Goal: Task Accomplishment & Management: Complete application form

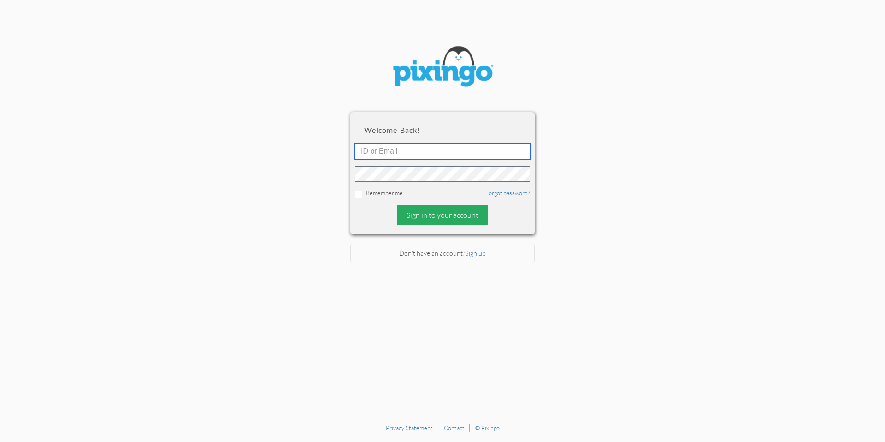
type input "[PERSON_NAME][EMAIL_ADDRESS][DOMAIN_NAME]"
click at [442, 215] on div "Sign in to your account" at bounding box center [442, 215] width 90 height 20
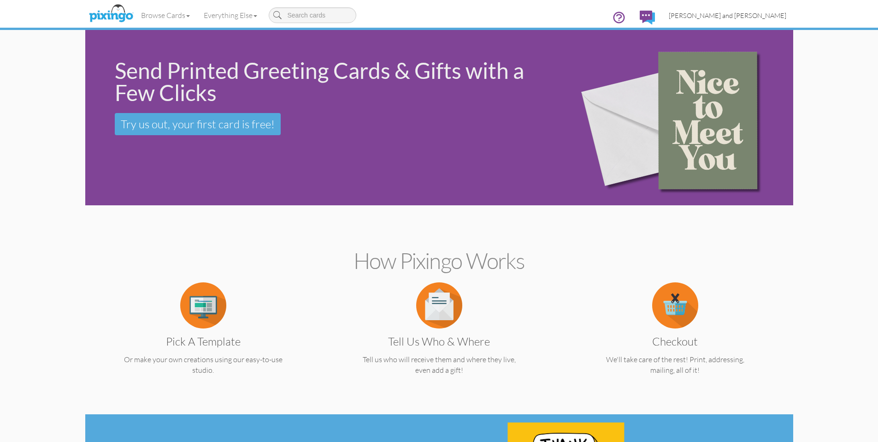
click at [779, 17] on span "[PERSON_NAME] and [PERSON_NAME]" at bounding box center [728, 16] width 118 height 8
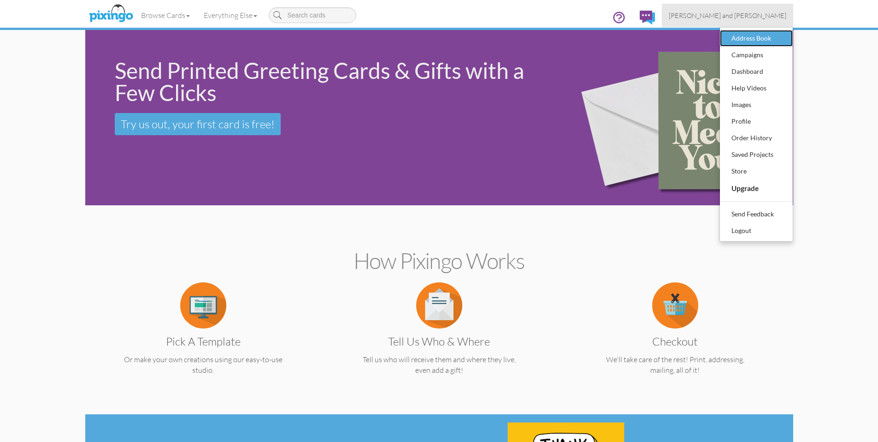
click at [761, 34] on div "Address Book" at bounding box center [756, 38] width 54 height 14
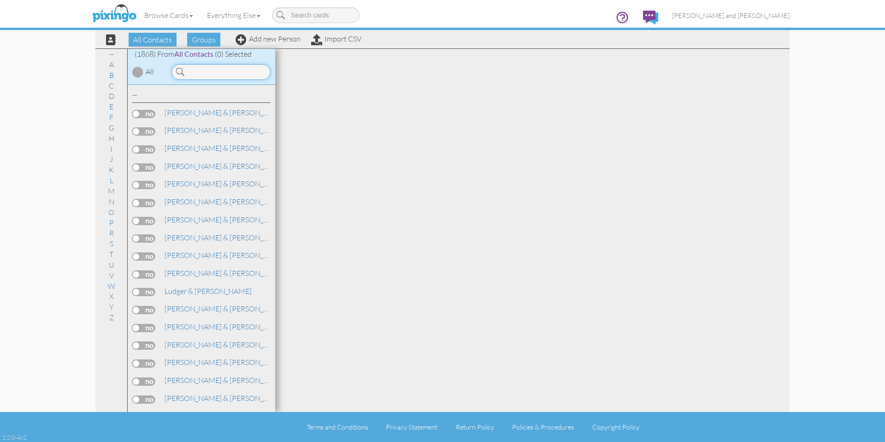
click at [231, 65] on input at bounding box center [220, 72] width 99 height 16
type input "bry"
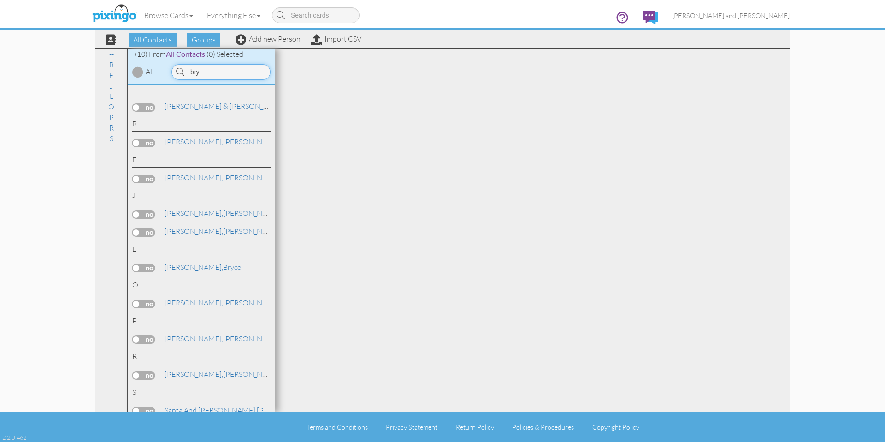
scroll to position [17, 0]
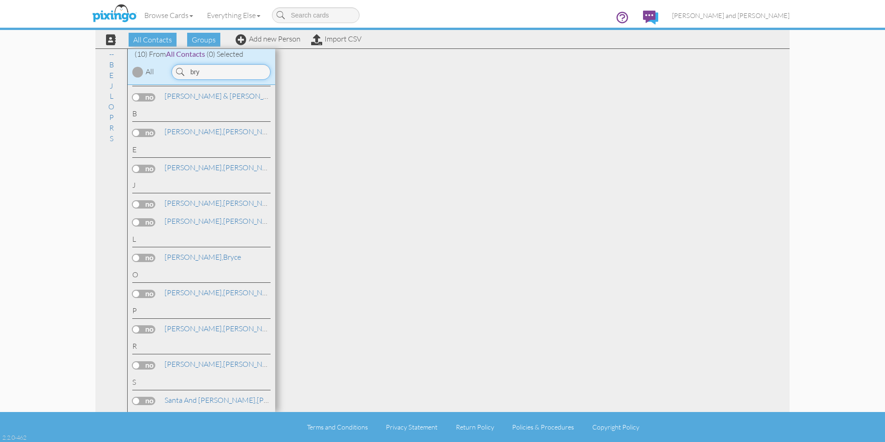
click at [208, 73] on input "bry" at bounding box center [220, 72] width 99 height 16
click at [395, 98] on div at bounding box center [532, 230] width 514 height 363
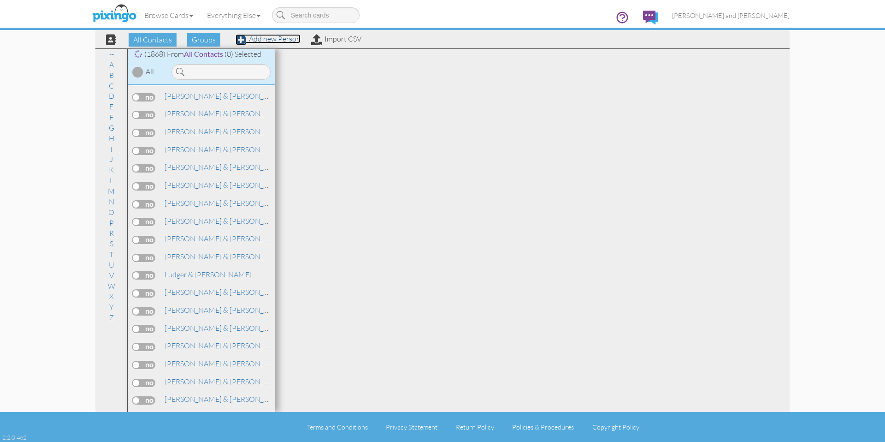
click at [276, 40] on link "Add new Person" at bounding box center [268, 38] width 65 height 9
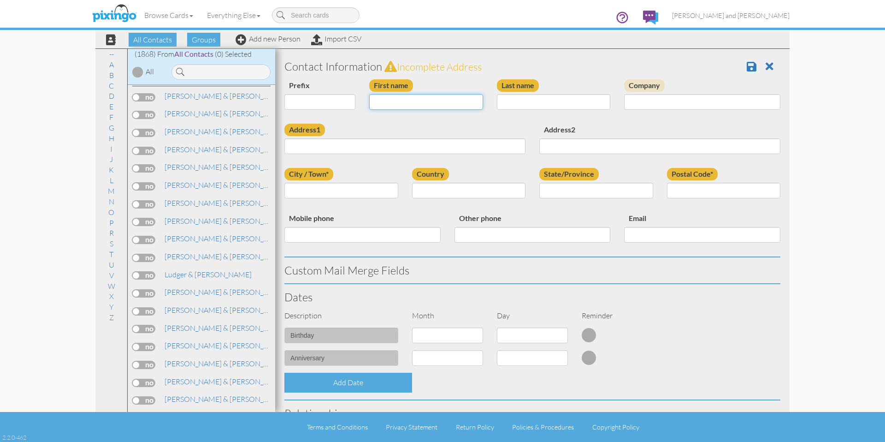
click at [408, 104] on input "First name" at bounding box center [426, 102] width 114 height 16
type input "[PERSON_NAME]"
click at [354, 125] on div "Address1" at bounding box center [404, 142] width 255 height 37
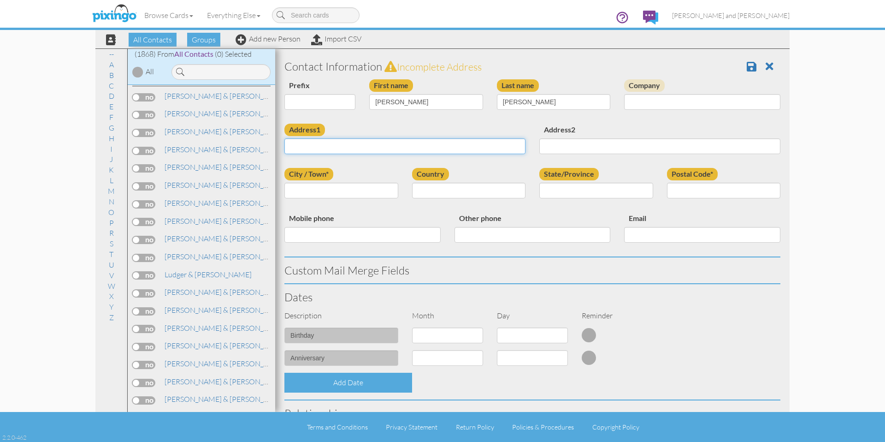
click at [322, 140] on input "Address1" at bounding box center [404, 146] width 241 height 16
click at [322, 142] on input "Address1" at bounding box center [404, 146] width 241 height 16
paste input "22595 CR 157 #1"
type input "22595 CR 157 #1"
click at [400, 117] on div "First name [PERSON_NAME]" at bounding box center [426, 97] width 128 height 37
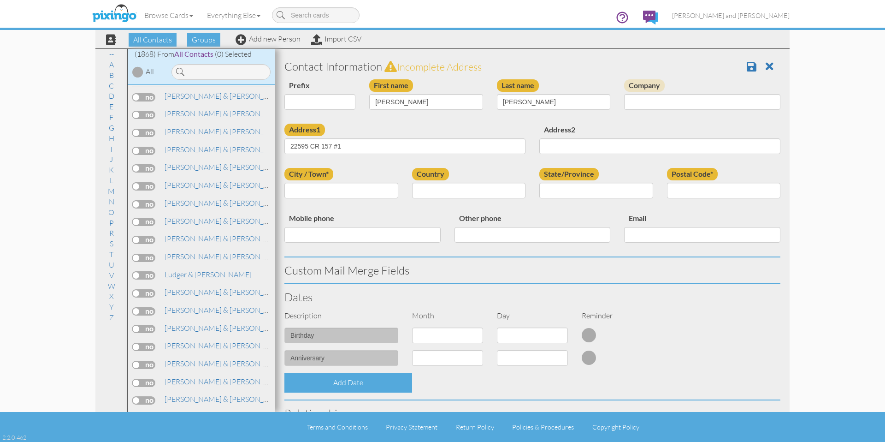
click at [332, 175] on label "City / Town*" at bounding box center [308, 174] width 49 height 12
click at [332, 183] on input "City / Town*" at bounding box center [341, 191] width 114 height 16
click at [331, 182] on div "City / Town*" at bounding box center [341, 186] width 128 height 37
click at [334, 188] on input "City / Town*" at bounding box center [341, 191] width 114 height 16
paste input "[PERSON_NAME]"
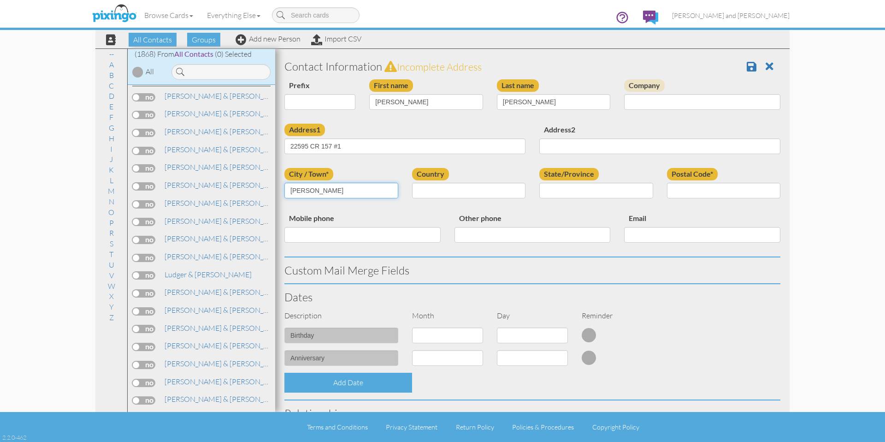
type input "[PERSON_NAME]"
click at [519, 175] on div "Country [GEOGRAPHIC_DATA] -------------- [GEOGRAPHIC_DATA] [GEOGRAPHIC_DATA] [G…" at bounding box center [469, 186] width 128 height 37
click at [501, 198] on div "Country [GEOGRAPHIC_DATA] -------------- [GEOGRAPHIC_DATA] [GEOGRAPHIC_DATA] [G…" at bounding box center [469, 186] width 128 height 37
click at [486, 190] on select "[GEOGRAPHIC_DATA] -------------- [GEOGRAPHIC_DATA] [GEOGRAPHIC_DATA] [GEOGRAPHI…" at bounding box center [469, 191] width 114 height 16
select select "object:9911"
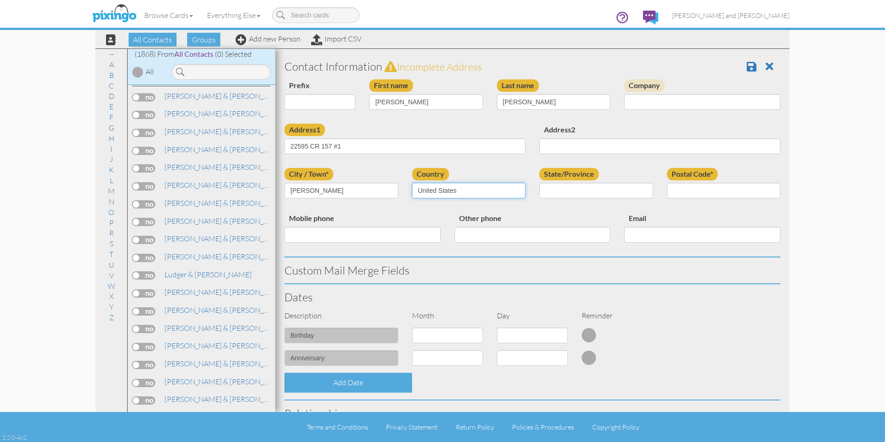
click at [412, 183] on select "[GEOGRAPHIC_DATA] -------------- [GEOGRAPHIC_DATA] [GEOGRAPHIC_DATA] [GEOGRAPHI…" at bounding box center [469, 191] width 114 height 16
click at [0, 0] on select "AA (Military) AE (Military) [US_STATE] [US_STATE] [US_STATE] AP (Military) [US_…" at bounding box center [0, 0] width 0 height 0
select select "object:10209"
click at [539, 183] on select "AA (Military) AE (Military) [US_STATE] [US_STATE] [US_STATE] AP (Military) [US_…" at bounding box center [596, 191] width 114 height 16
click at [690, 180] on div "Postal Code*" at bounding box center [724, 186] width 128 height 37
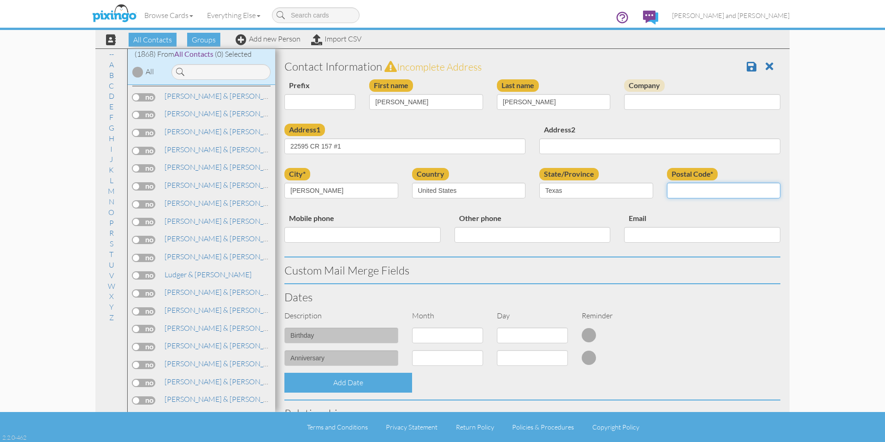
click at [686, 190] on input "Postal Code*" at bounding box center [724, 191] width 114 height 16
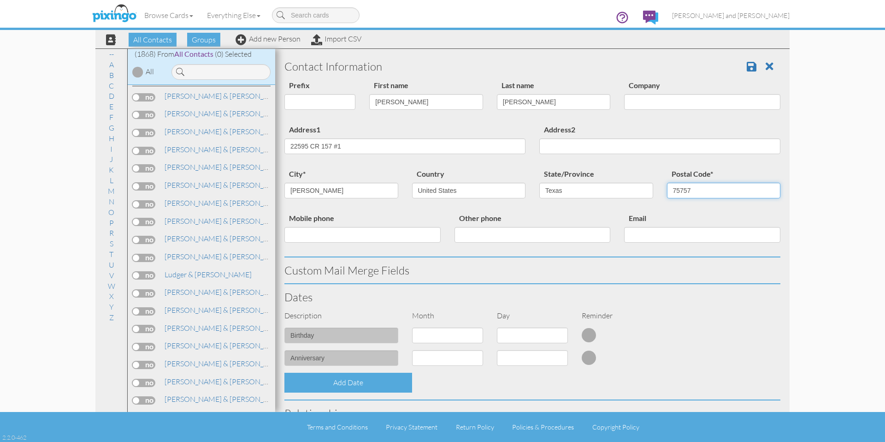
type input "75757"
click at [689, 219] on div "Email" at bounding box center [702, 230] width 170 height 37
click at [651, 210] on div "city* [PERSON_NAME] Country [GEOGRAPHIC_DATA] -------------- [GEOGRAPHIC_DATA] …" at bounding box center [532, 190] width 510 height 44
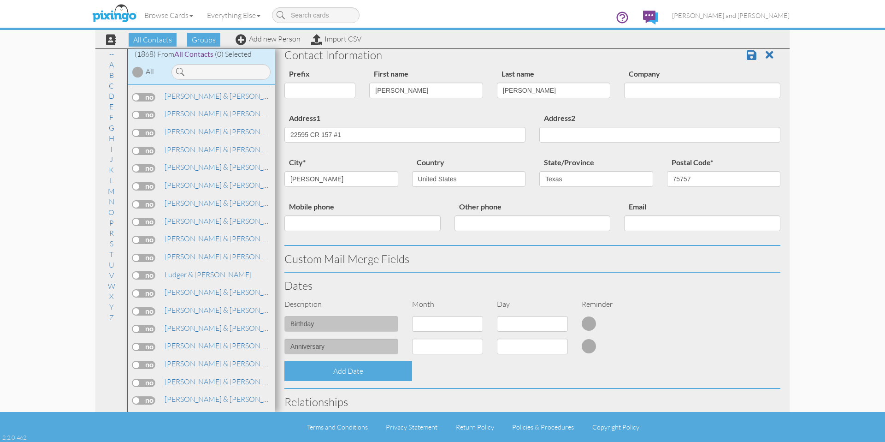
scroll to position [233, 0]
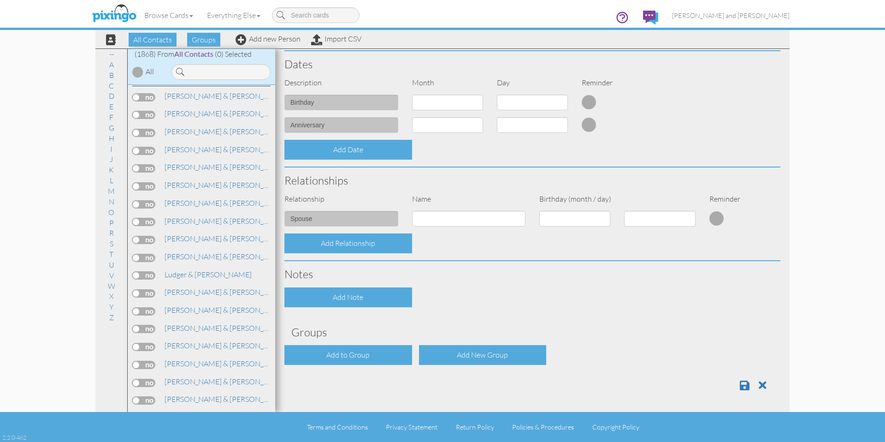
click at [344, 367] on div "Contact Information Prefix Dr. Mr. Mrs. First name [PERSON_NAME] Last name [PER…" at bounding box center [532, 109] width 496 height 577
click at [349, 351] on div "Add to Group" at bounding box center [348, 355] width 128 height 20
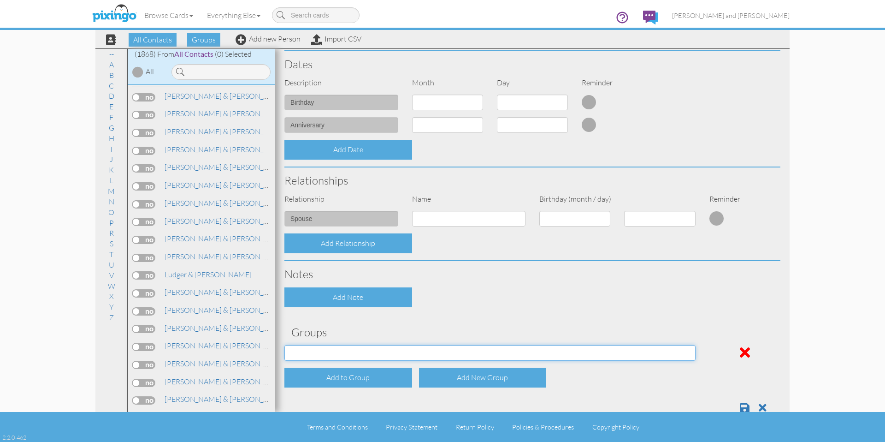
click at [352, 351] on select "All Contacts Clients Do Not Send duplicate spouse (for b-day only) Holiday Only…" at bounding box center [489, 353] width 411 height 16
select select "object:10219"
click at [284, 345] on select "All Contacts Clients Do Not Send duplicate spouse (for b-day only) Holiday Only…" at bounding box center [489, 353] width 411 height 16
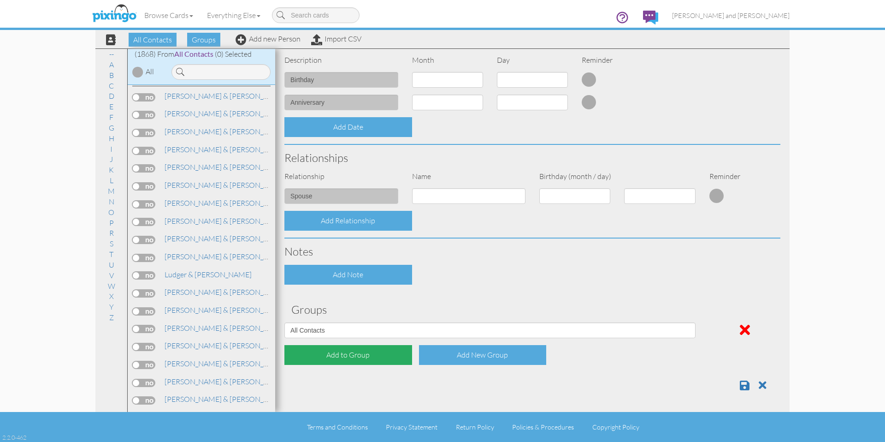
click at [372, 354] on div "Add to Group" at bounding box center [348, 355] width 128 height 20
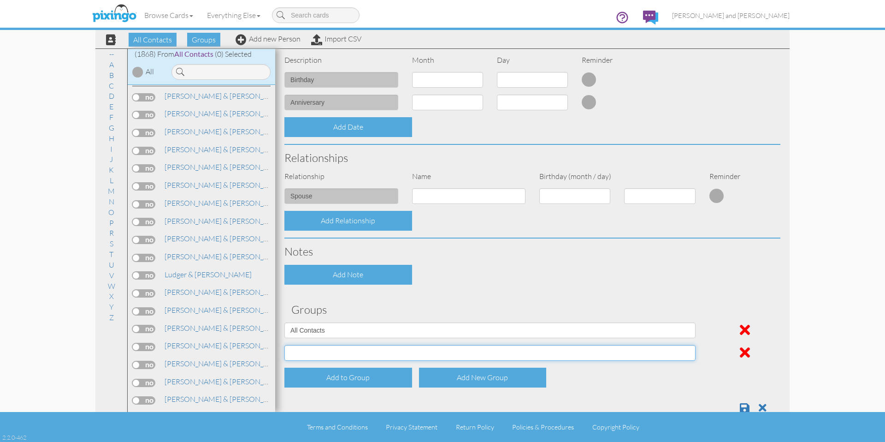
click at [356, 354] on select "All Contacts Clients Do Not Send duplicate spouse (for b-day only) Holiday Only…" at bounding box center [489, 353] width 411 height 16
select select "object:10224"
click at [284, 345] on select "All Contacts Clients Do Not Send duplicate spouse (for b-day only) Holiday Only…" at bounding box center [489, 353] width 411 height 16
click at [491, 276] on div "Add Note" at bounding box center [532, 275] width 510 height 20
click at [740, 403] on span at bounding box center [745, 407] width 10 height 11
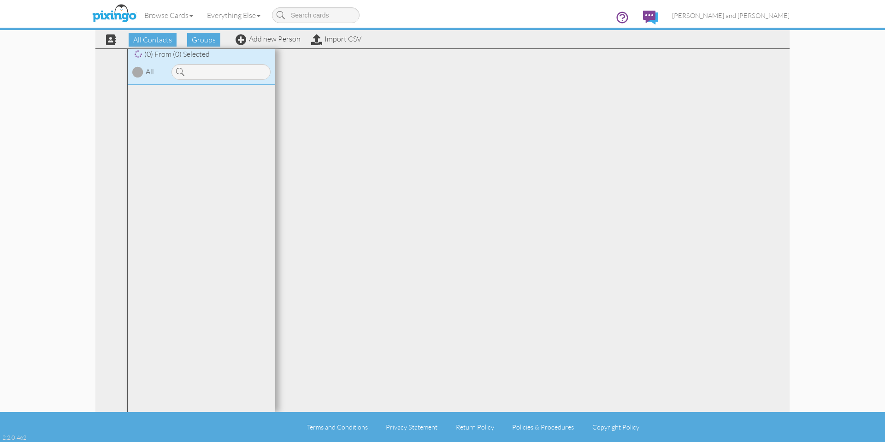
click at [306, 13] on input at bounding box center [316, 15] width 88 height 16
click at [303, 2] on div "Browse Cards Business Accounting Automotive Chiropractor Customer Dental Financ…" at bounding box center [442, 18] width 694 height 36
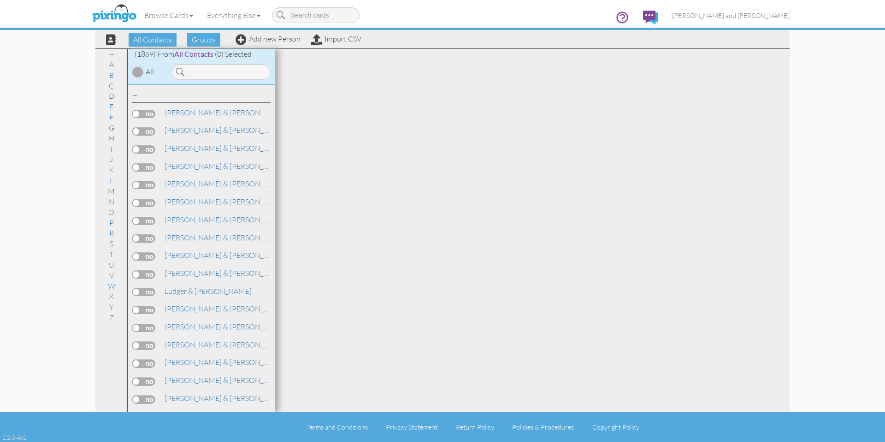
click at [320, 19] on input at bounding box center [316, 15] width 88 height 16
click at [437, 11] on div "Browse Cards Business Accounting Automotive Chiropractor Customer Dental Financ…" at bounding box center [442, 18] width 694 height 36
click at [439, 9] on div "Browse Cards Business Accounting Automotive Chiropractor Customer Dental Financ…" at bounding box center [442, 18] width 694 height 36
click at [439, 8] on div "Browse Cards Business Accounting Automotive Chiropractor Customer Dental Financ…" at bounding box center [442, 18] width 694 height 36
click at [442, 8] on div "Browse Cards Business Accounting Automotive Chiropractor Customer Dental Financ…" at bounding box center [442, 18] width 694 height 36
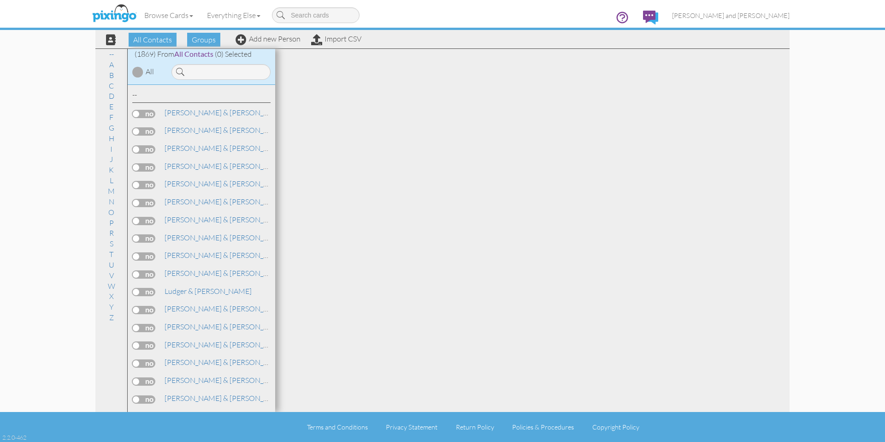
click at [442, 7] on div "Browse Cards Business Accounting Automotive Chiropractor Customer Dental Financ…" at bounding box center [442, 18] width 694 height 36
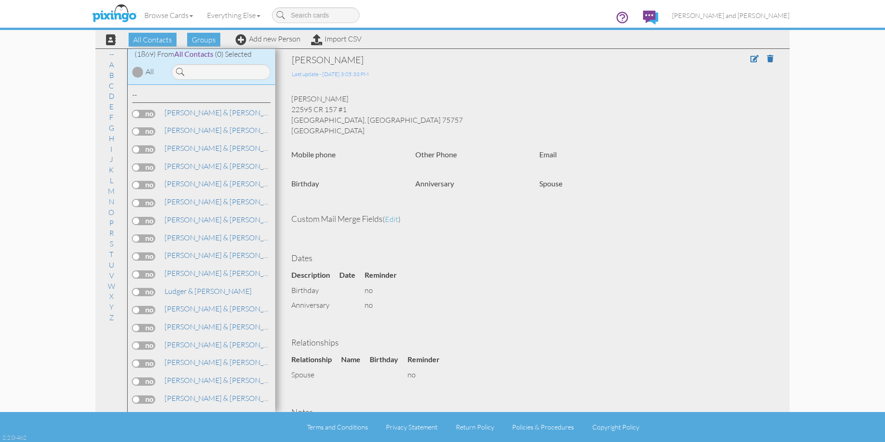
scroll to position [97, 0]
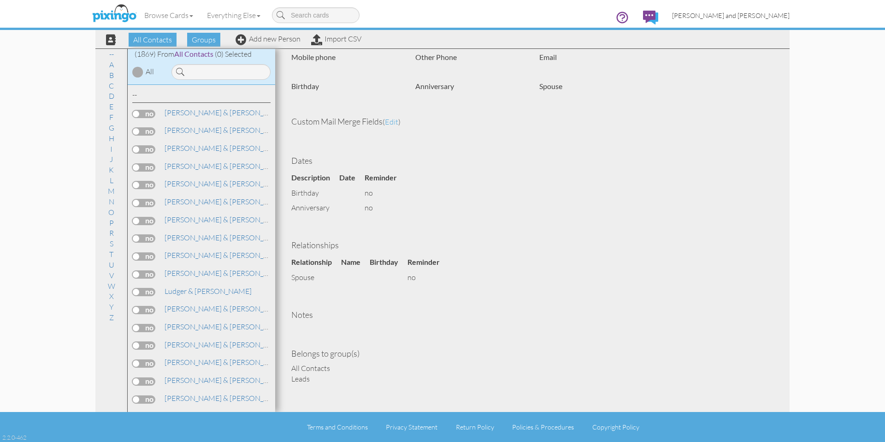
click at [487, 126] on h4 "Custom Mail Merge Fields ( edit )" at bounding box center [532, 121] width 482 height 9
click at [508, 164] on h4 "Dates" at bounding box center [532, 160] width 482 height 9
click at [725, 16] on span "[PERSON_NAME] and [PERSON_NAME]" at bounding box center [731, 16] width 118 height 8
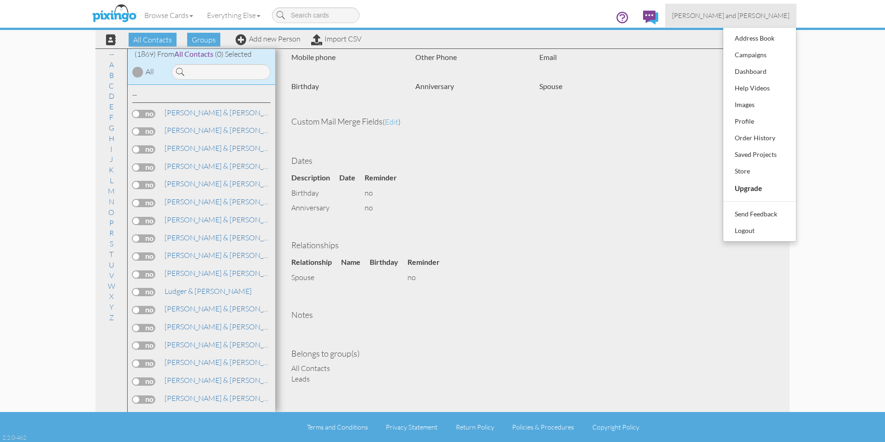
click at [733, 15] on span "[PERSON_NAME] and [PERSON_NAME]" at bounding box center [731, 16] width 118 height 8
click at [759, 40] on div "All Contacts Groups Add new Person Import CSV" at bounding box center [442, 39] width 694 height 18
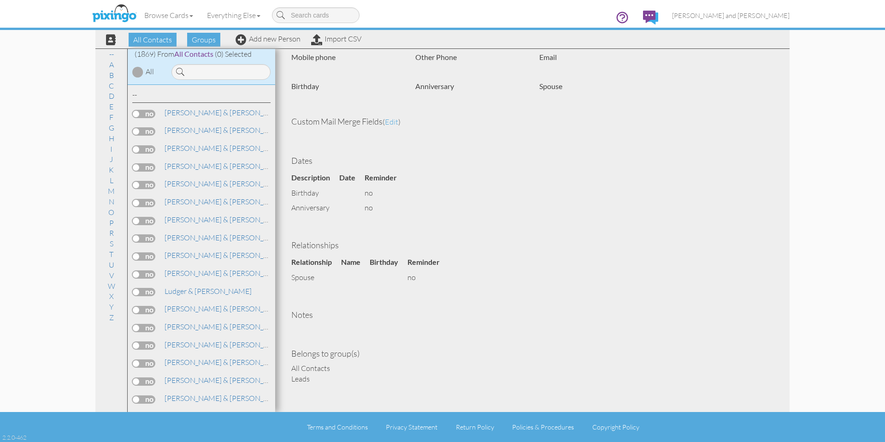
scroll to position [0, 0]
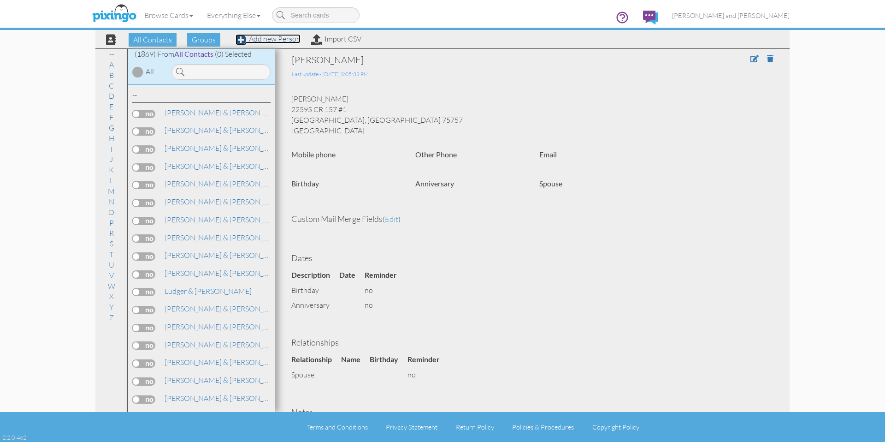
click at [270, 40] on link "Add new Person" at bounding box center [268, 38] width 65 height 9
click at [271, 40] on link "Add new Person" at bounding box center [268, 38] width 65 height 9
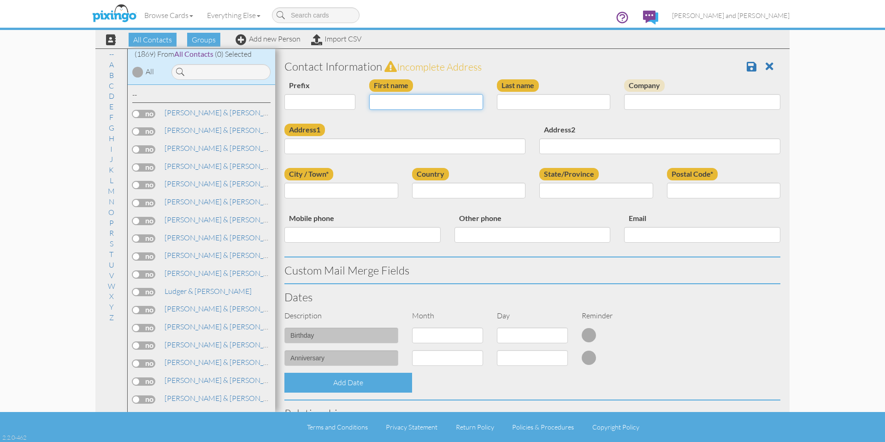
click at [445, 105] on input "First name" at bounding box center [426, 102] width 114 height 16
type input "Fritz"
type input "Glaser"
click at [425, 127] on div "Address1" at bounding box center [404, 142] width 255 height 37
click at [356, 147] on input "Address1" at bounding box center [404, 146] width 241 height 16
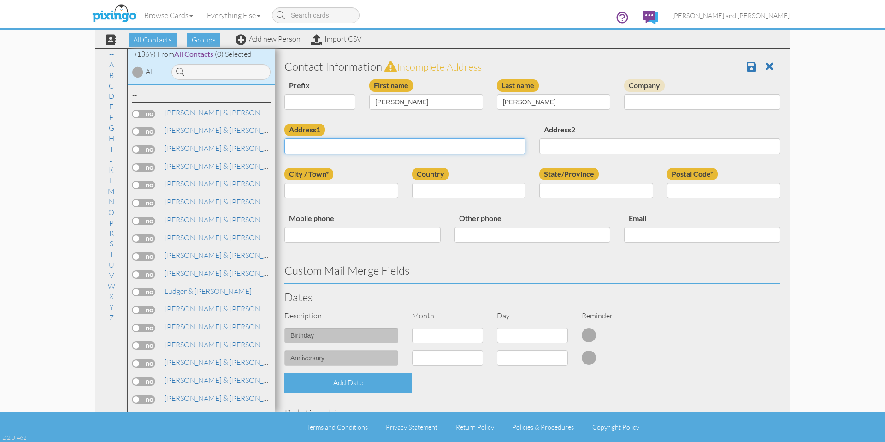
paste input "20323 N Manchester Rd"
type input "20323 N Manchester Rd"
click at [344, 161] on div "Address1 20323 N Manchester Rd Address2" at bounding box center [532, 146] width 510 height 44
click at [344, 194] on input "City / Town*" at bounding box center [341, 191] width 114 height 16
paste input "Summon"
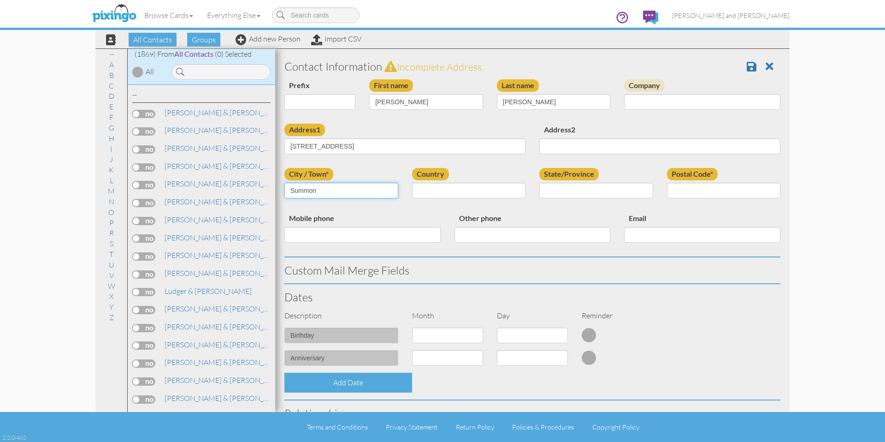
type input "Summon"
click at [427, 182] on div "Country [GEOGRAPHIC_DATA] -------------- [GEOGRAPHIC_DATA] [GEOGRAPHIC_DATA] [G…" at bounding box center [469, 186] width 128 height 37
click at [429, 193] on select "[GEOGRAPHIC_DATA] -------------- [GEOGRAPHIC_DATA] [GEOGRAPHIC_DATA] [GEOGRAPHI…" at bounding box center [469, 191] width 114 height 16
select select "object:5853"
click at [412, 183] on select "[GEOGRAPHIC_DATA] -------------- [GEOGRAPHIC_DATA] [GEOGRAPHIC_DATA] [GEOGRAPHI…" at bounding box center [469, 191] width 114 height 16
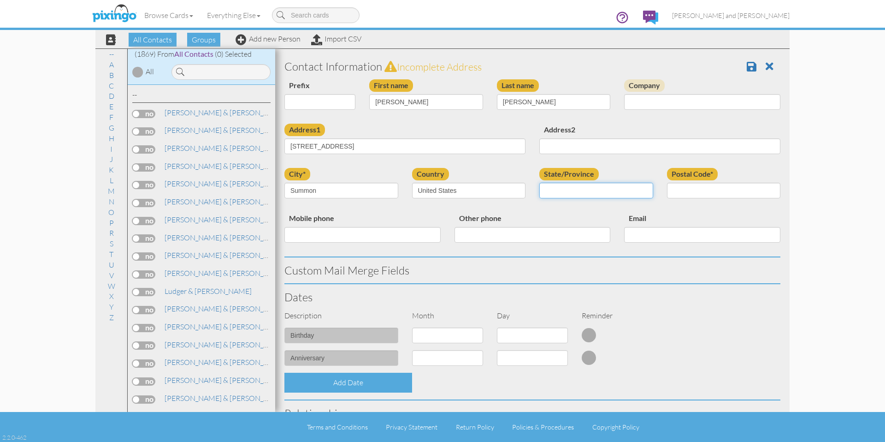
click at [585, 186] on select "AA (Military) AE (Military) [US_STATE] [US_STATE] [US_STATE] AP (Military) [US_…" at bounding box center [596, 191] width 114 height 16
select select "object:6118"
click at [539, 183] on select "AA (Military) AE (Military) [US_STATE] [US_STATE] [US_STATE] AP (Military) [US_…" at bounding box center [596, 191] width 114 height 16
click at [686, 194] on input "Postal Code*" at bounding box center [724, 191] width 114 height 16
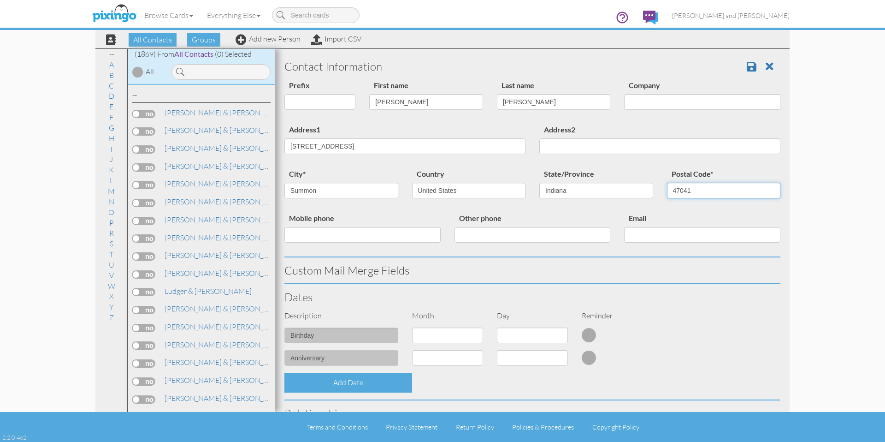
type input "47041"
click at [709, 206] on div "city* Summon Country United States -------------- Afghanistan Albania Algeria A…" at bounding box center [532, 190] width 510 height 44
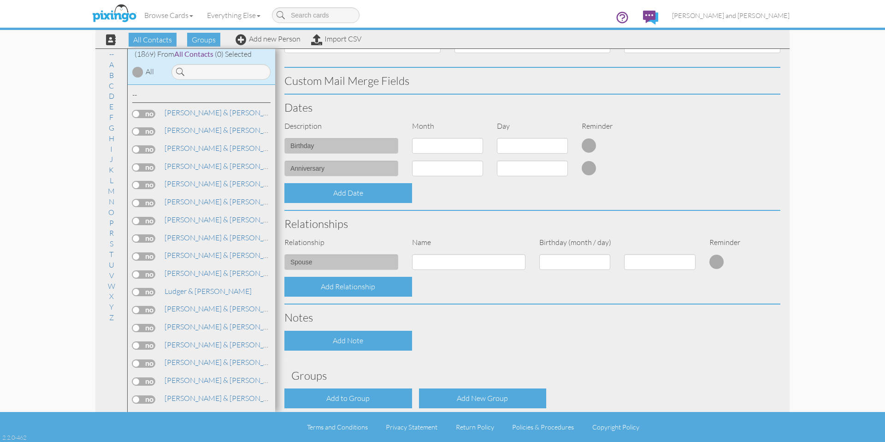
scroll to position [233, 0]
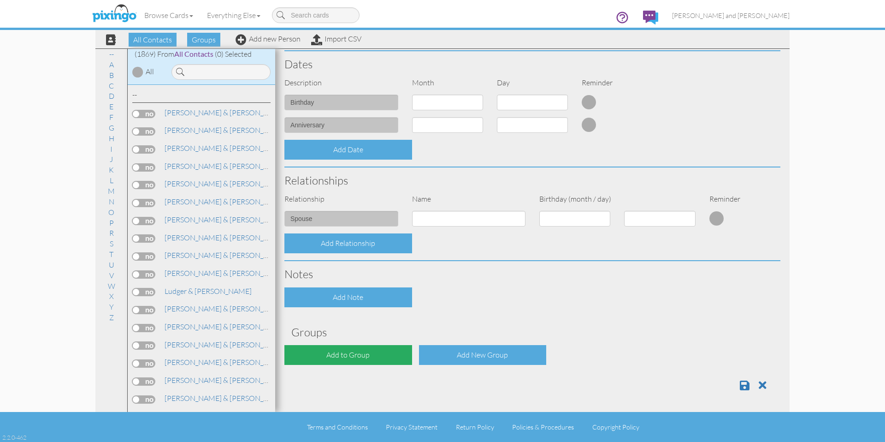
click at [303, 360] on div "Add to Group" at bounding box center [348, 355] width 128 height 20
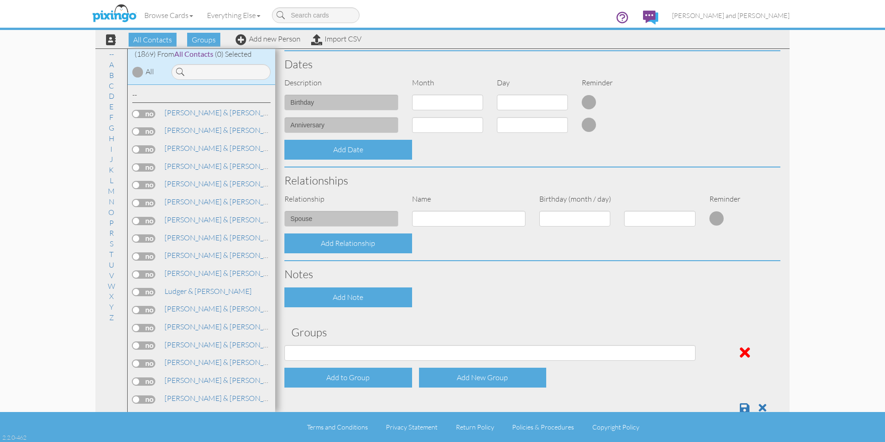
click at [358, 343] on div "Contact Information Prefix Dr. Mr. Mrs. First name Fritz Last name Glaser Compa…" at bounding box center [532, 121] width 496 height 600
click at [350, 353] on select "All Contacts Clients Do Not Send duplicate spouse (for b-day only) Holiday Only…" at bounding box center [489, 353] width 411 height 16
select select "object:6161"
click at [284, 345] on select "All Contacts Clients Do Not Send duplicate spouse (for b-day only) Holiday Only…" at bounding box center [489, 353] width 411 height 16
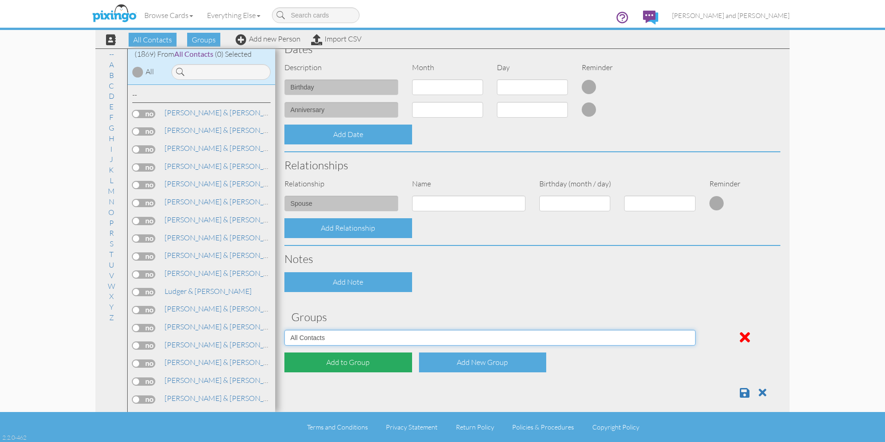
scroll to position [255, 0]
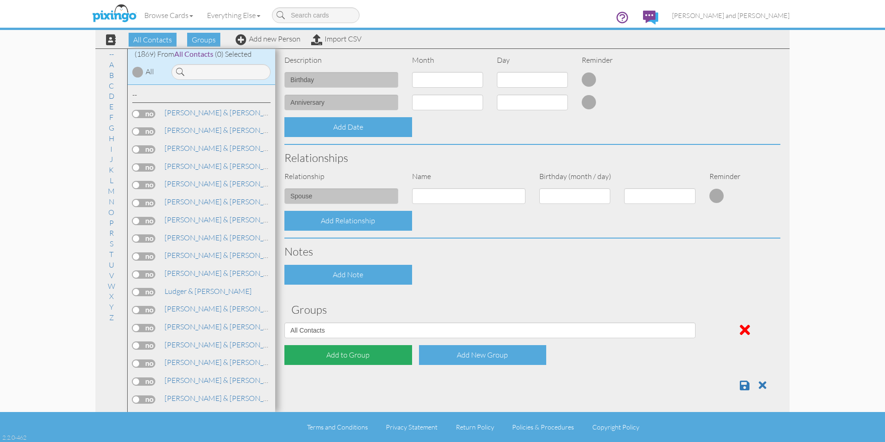
click at [352, 353] on div "Add to Group" at bounding box center [348, 355] width 128 height 20
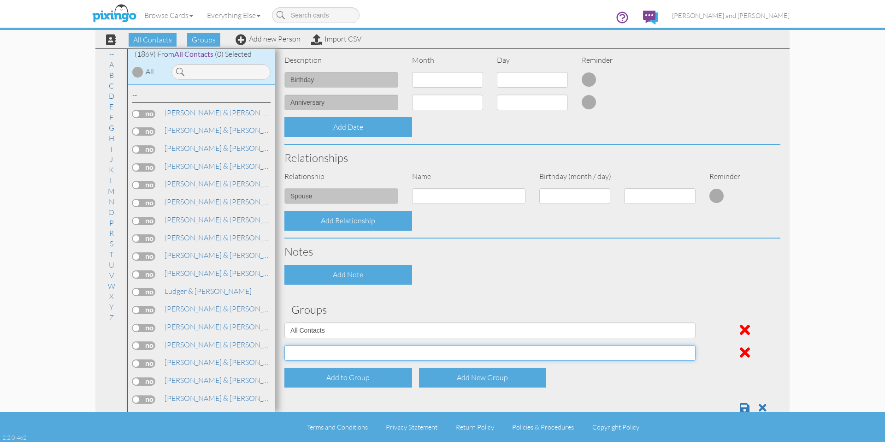
click at [330, 360] on select "All Contacts Clients Do Not Send duplicate spouse (for b-day only) Holiday Only…" at bounding box center [489, 353] width 411 height 16
click at [284, 345] on select "All Contacts Clients Do Not Send duplicate spouse (for b-day only) Holiday Only…" at bounding box center [489, 353] width 411 height 16
click at [331, 354] on select "All Contacts Clients Do Not Send duplicate spouse (for b-day only) Holiday Only…" at bounding box center [489, 353] width 411 height 16
select select "object:6166"
click at [284, 345] on select "All Contacts Clients Do Not Send duplicate spouse (for b-day only) Holiday Only…" at bounding box center [489, 353] width 411 height 16
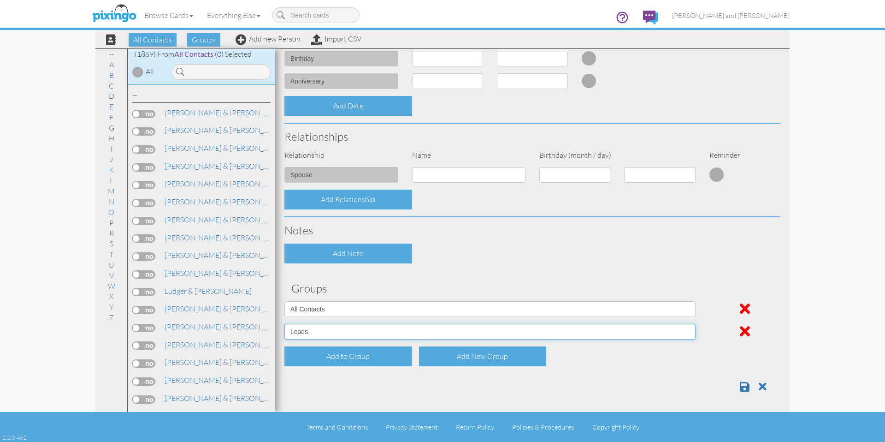
scroll to position [278, 0]
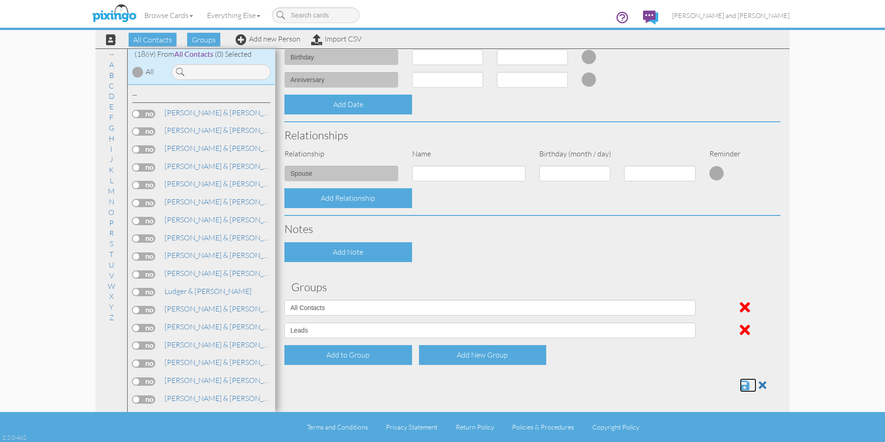
click at [740, 385] on span at bounding box center [745, 384] width 10 height 11
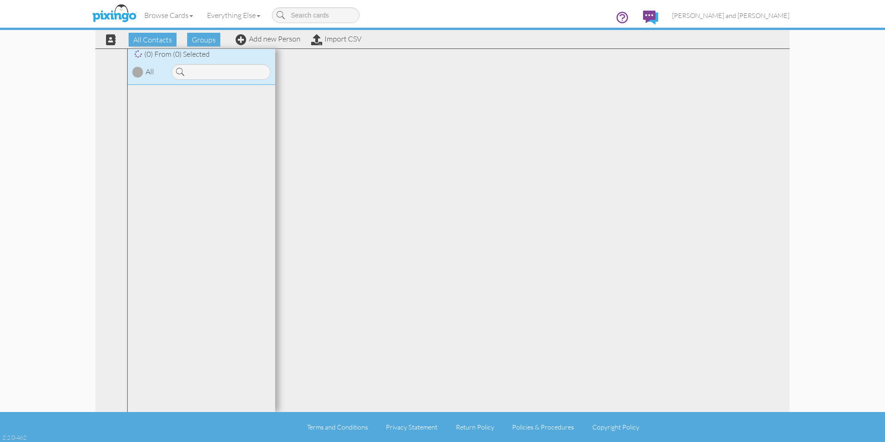
click at [503, 101] on div at bounding box center [532, 230] width 514 height 363
click at [463, 137] on div at bounding box center [532, 230] width 514 height 363
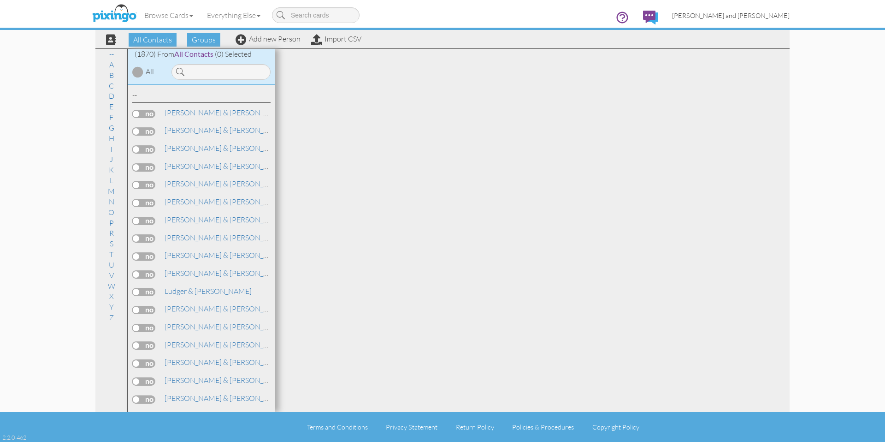
click at [773, 21] on link "[PERSON_NAME] and [PERSON_NAME]" at bounding box center [730, 16] width 131 height 24
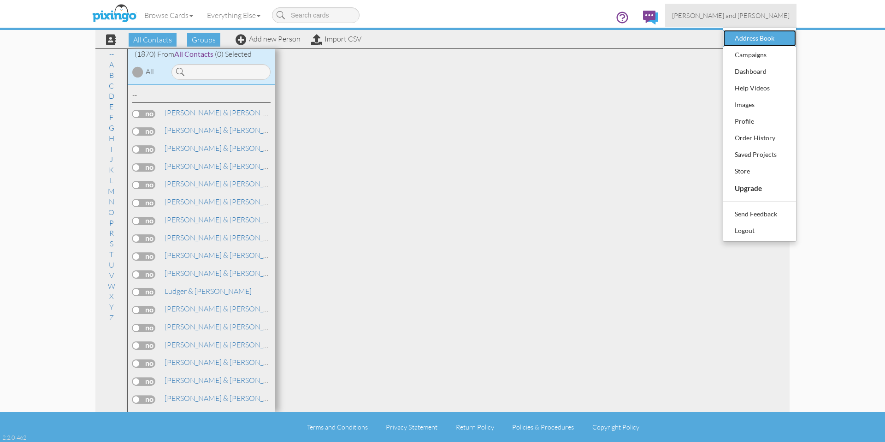
click at [763, 39] on div "Address Book" at bounding box center [759, 38] width 54 height 14
